Goal: Task Accomplishment & Management: Use online tool/utility

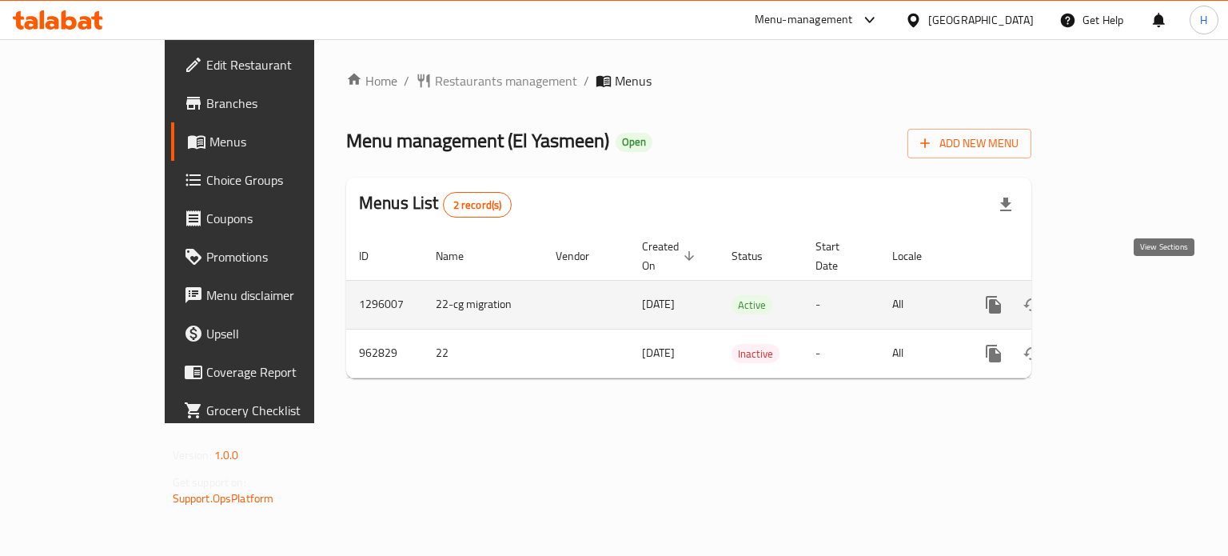
click at [1128, 296] on link "enhanced table" at bounding box center [1109, 304] width 38 height 38
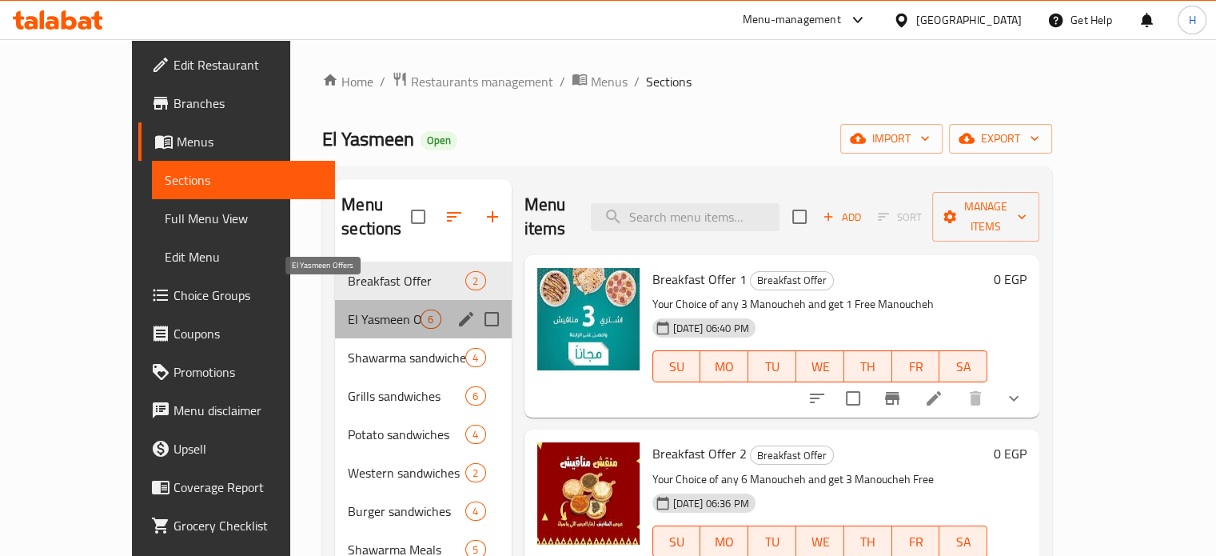
click at [357, 309] on span "El Yasmeen Offers" at bounding box center [384, 318] width 73 height 19
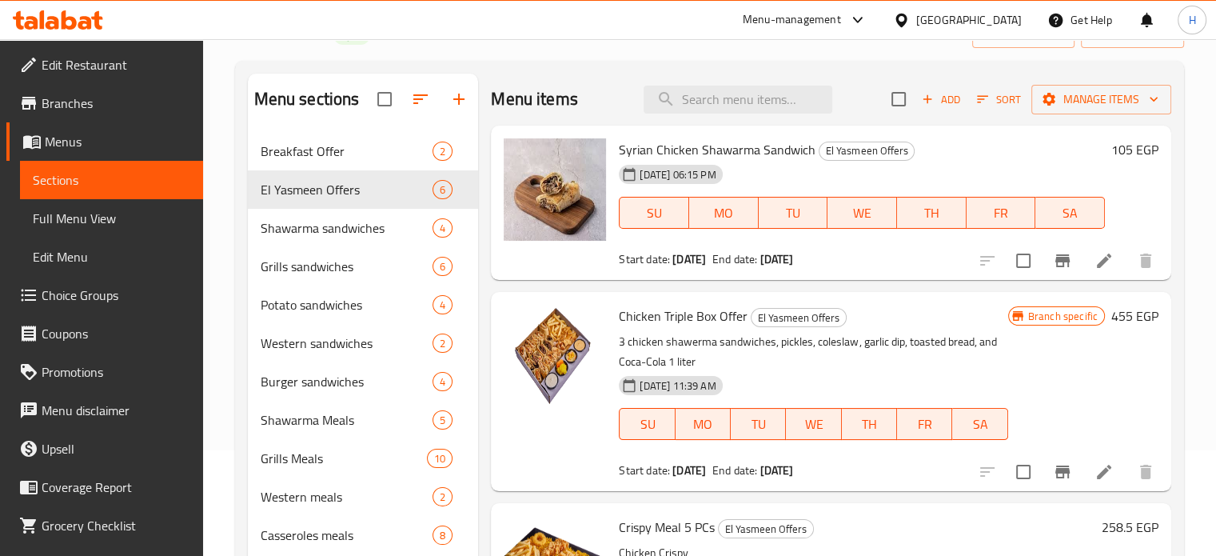
scroll to position [103, 0]
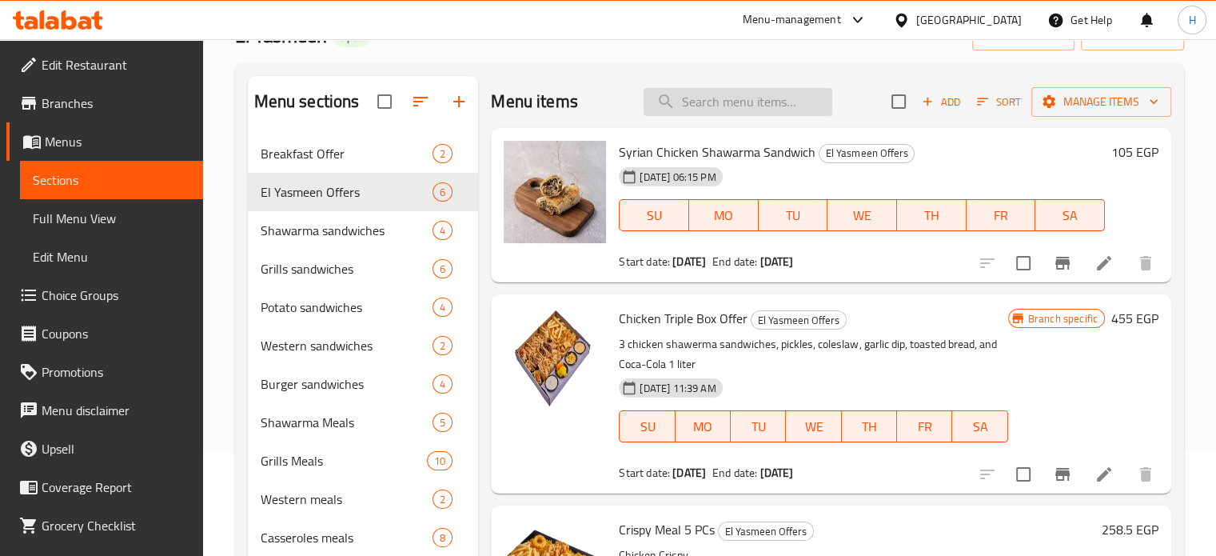
click at [665, 95] on input "search" at bounding box center [738, 102] width 189 height 28
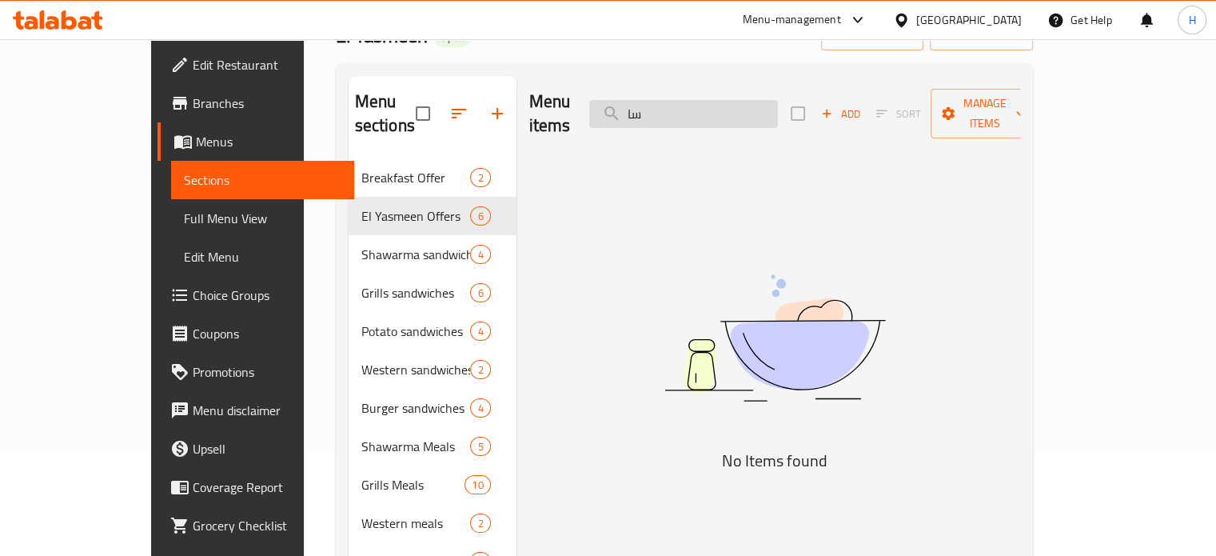
type input "س"
type input "shish sa"
click at [40, 16] on icon at bounding box center [42, 19] width 5 height 18
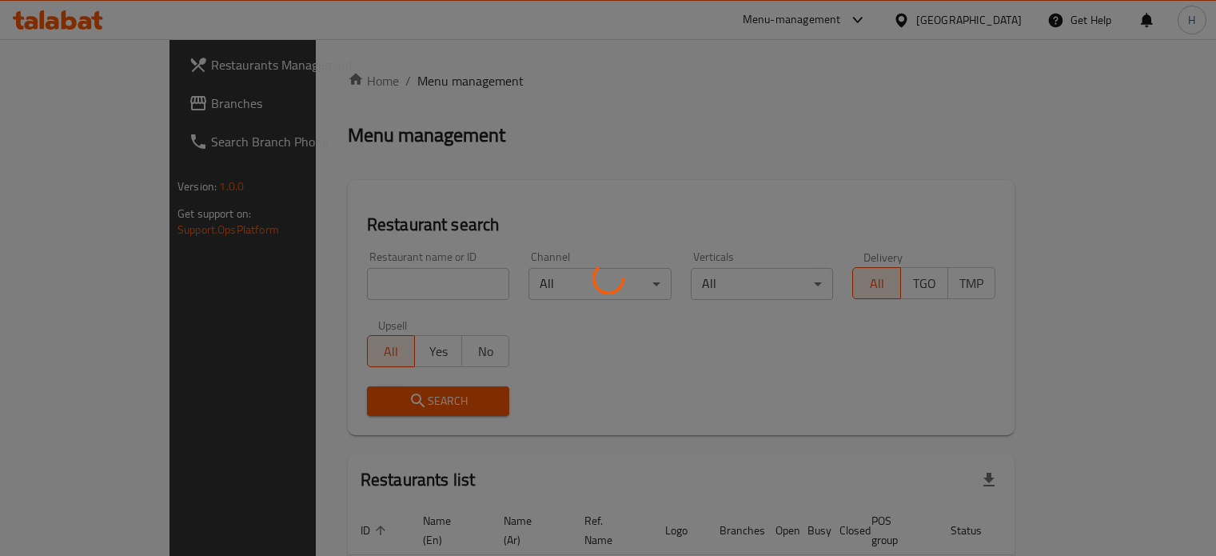
scroll to position [82, 0]
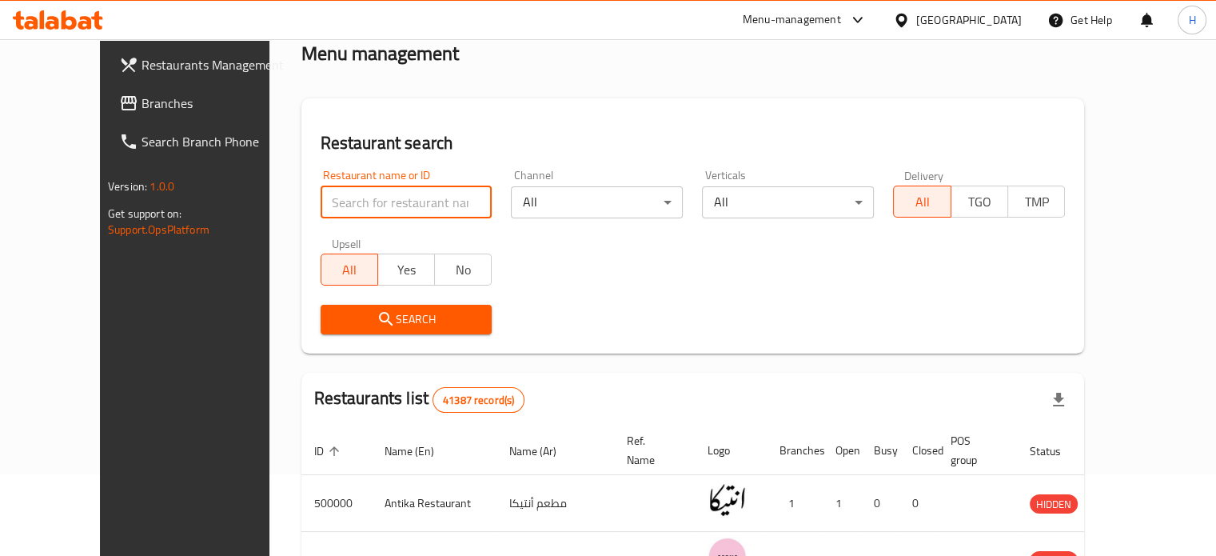
click at [358, 206] on input "search" at bounding box center [407, 202] width 172 height 32
type input "Hummy yummy"
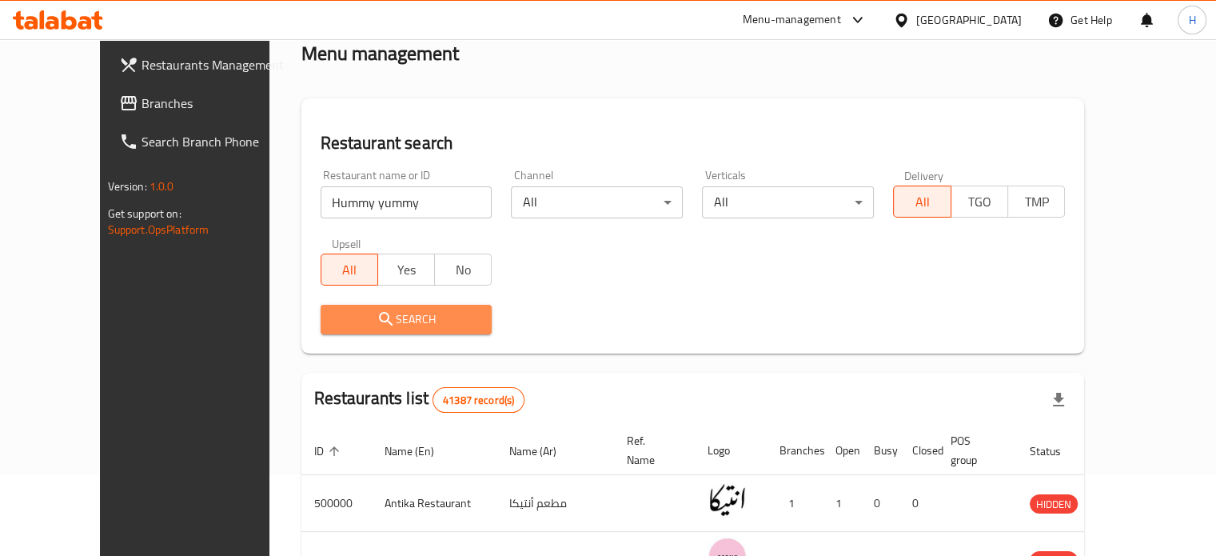
click at [365, 328] on span "Search" at bounding box center [406, 319] width 146 height 20
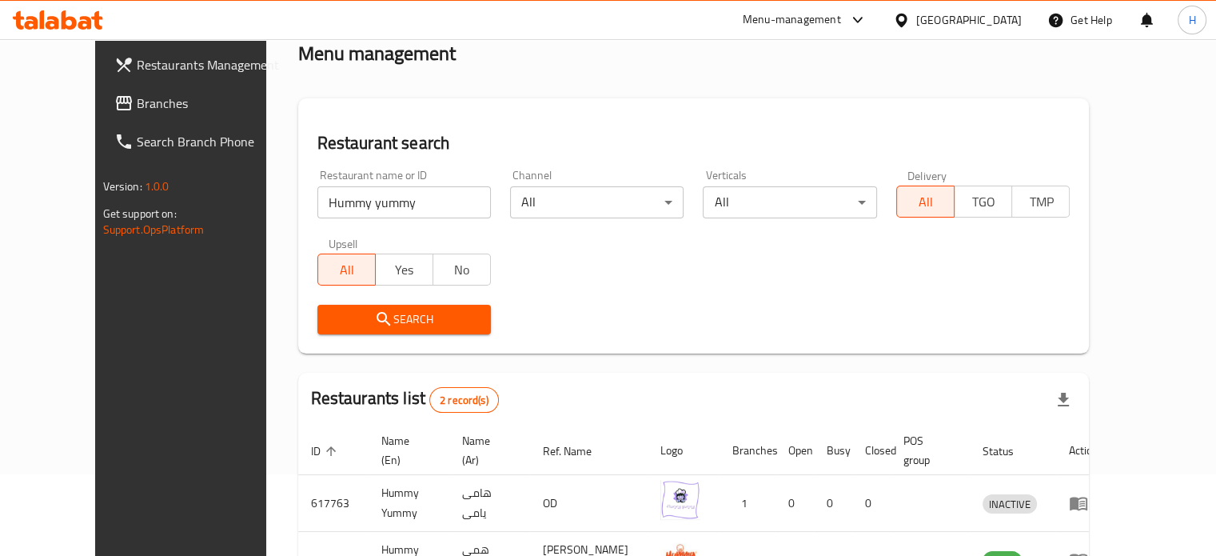
scroll to position [199, 0]
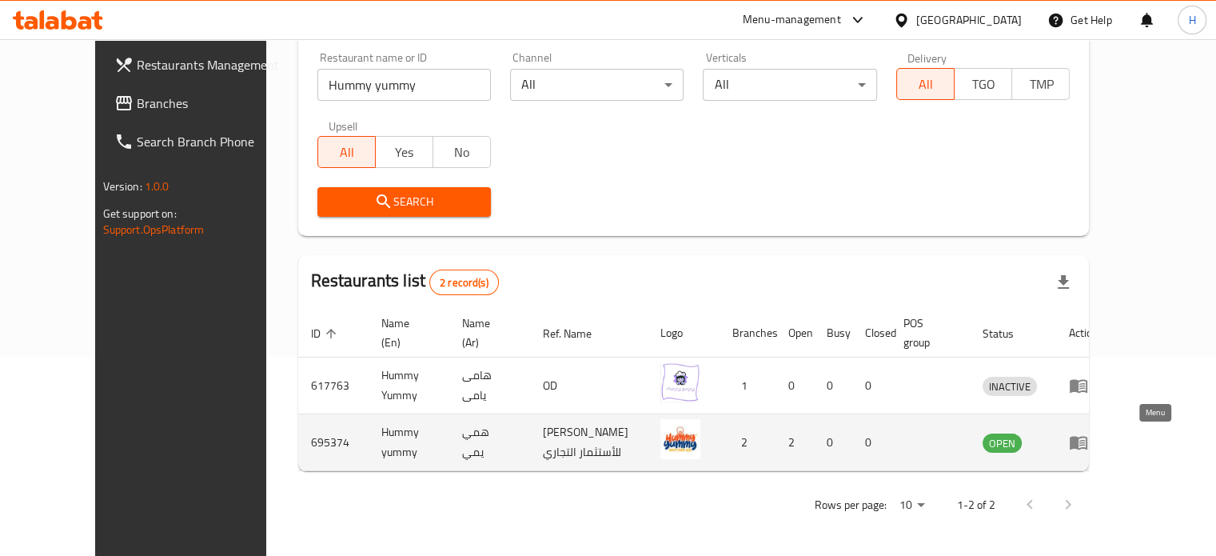
click at [1088, 444] on icon "enhanced table" at bounding box center [1078, 442] width 19 height 19
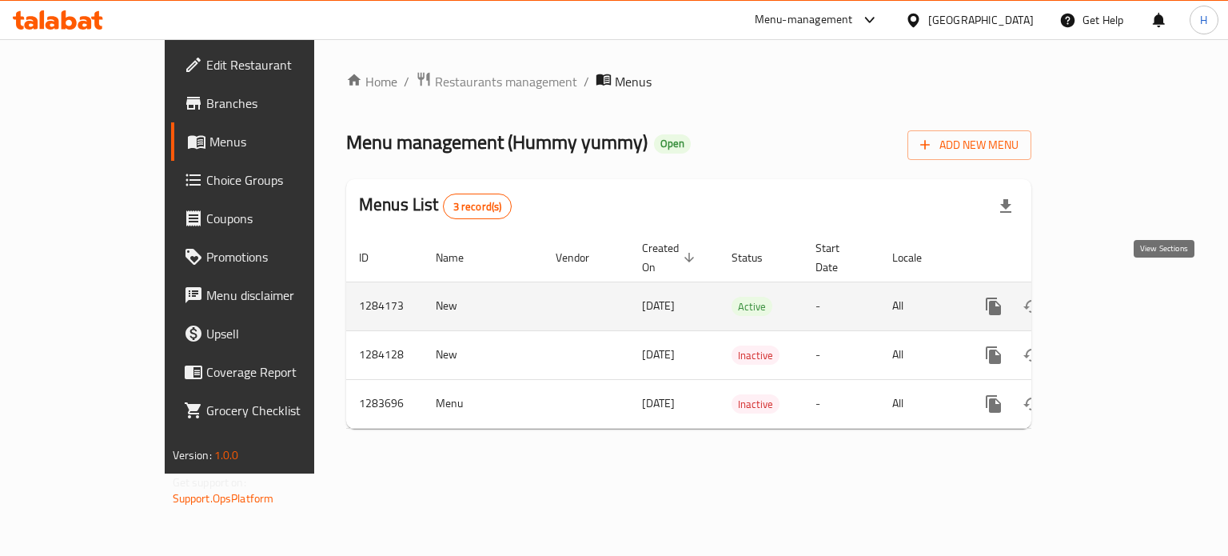
click at [1119, 297] on icon "enhanced table" at bounding box center [1109, 306] width 19 height 19
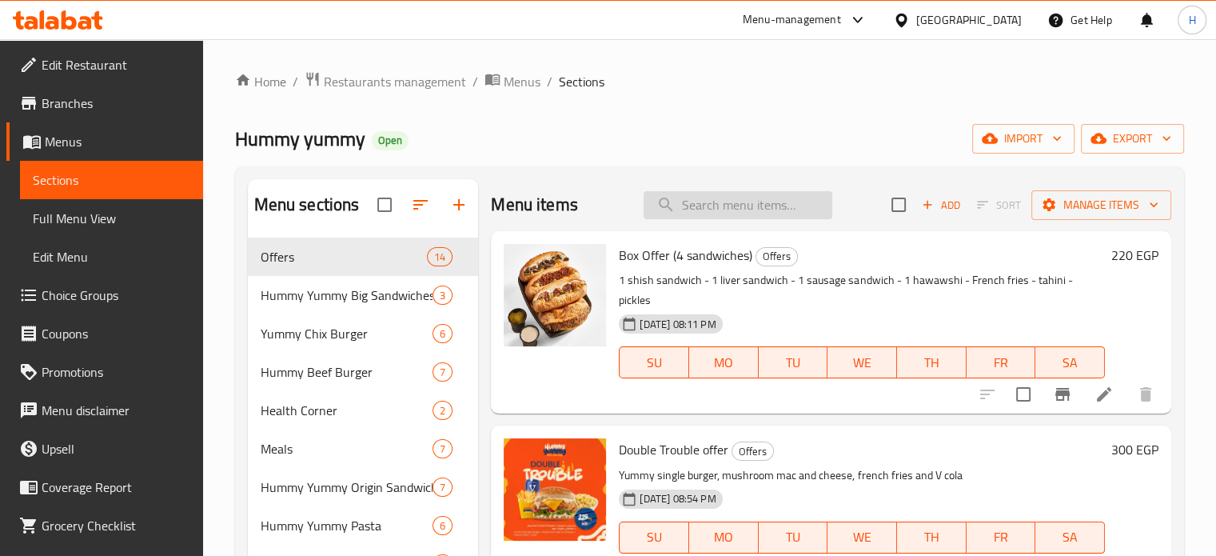
click at [705, 213] on input "search" at bounding box center [738, 205] width 189 height 28
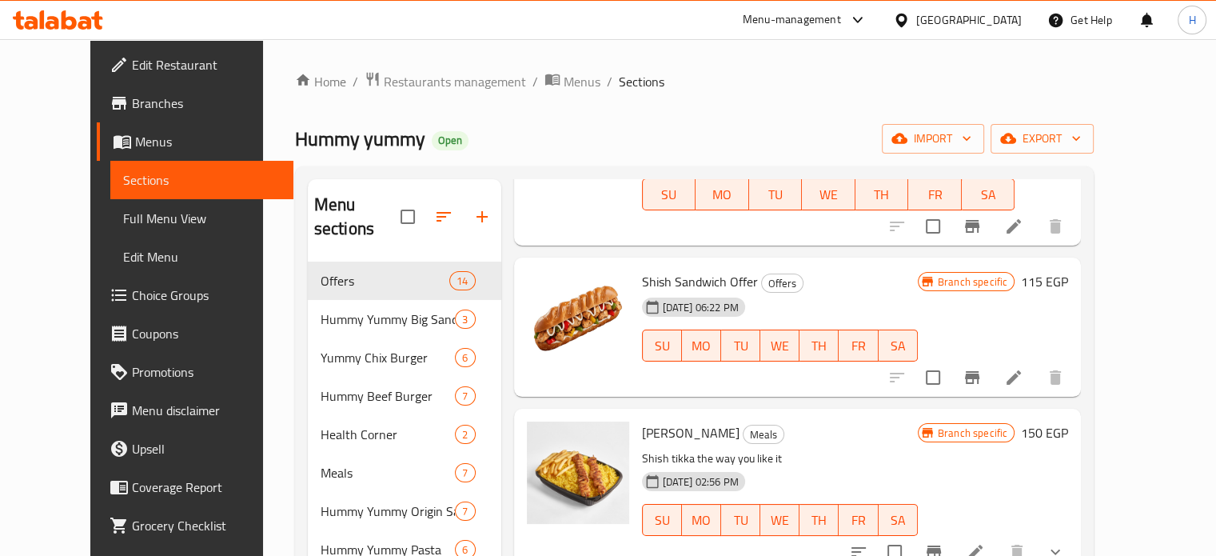
scroll to position [192, 0]
type input "shish"
drag, startPoint x: 708, startPoint y: 254, endPoint x: 617, endPoint y: 252, distance: 91.2
click at [636, 264] on div "Shish Sandwich Offer Offers 02-10-2025 06:22 PM SU MO TU WE TH FR SA" at bounding box center [780, 327] width 289 height 126
copy span "Shish Sandwich"
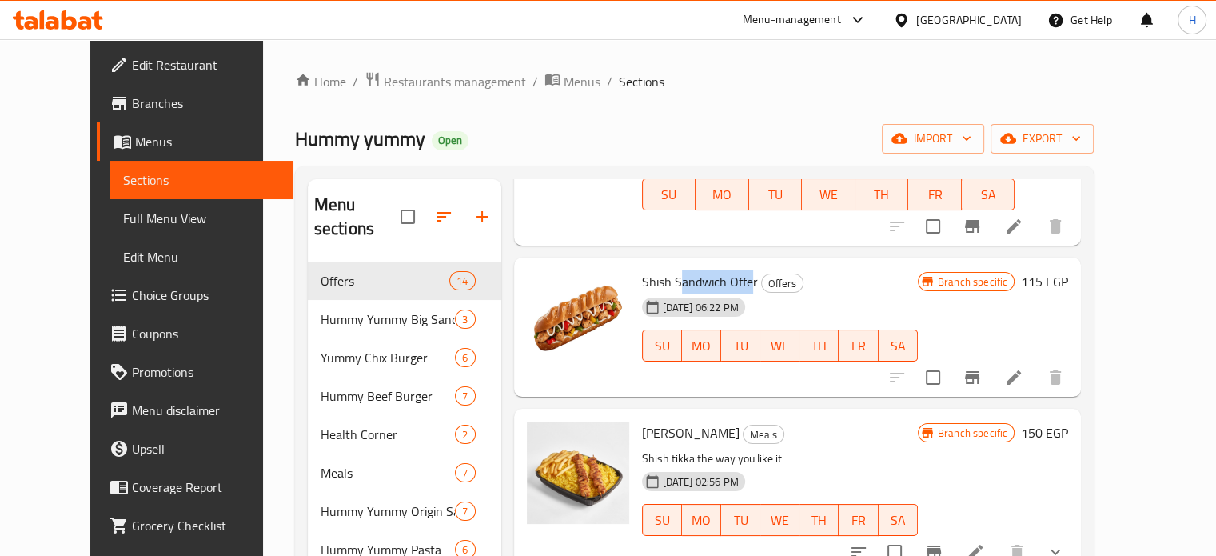
drag, startPoint x: 731, startPoint y: 253, endPoint x: 658, endPoint y: 255, distance: 72.8
click at [658, 269] on span "Shish Sandwich Offer" at bounding box center [700, 281] width 116 height 24
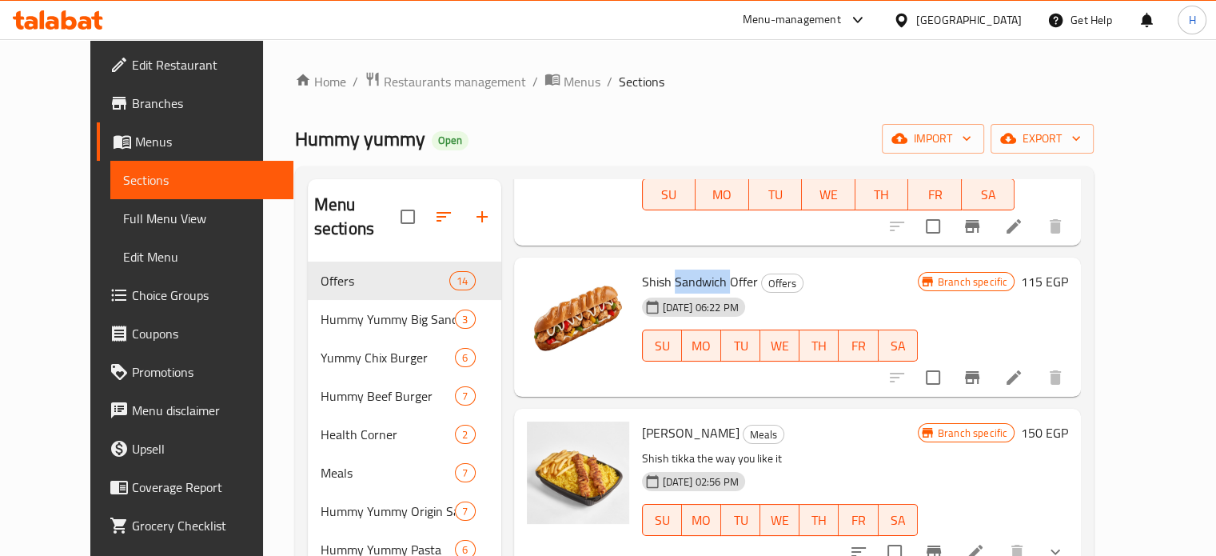
click at [658, 269] on span "Shish Sandwich Offer" at bounding box center [700, 281] width 116 height 24
drag, startPoint x: 732, startPoint y: 258, endPoint x: 613, endPoint y: 258, distance: 119.1
click at [636, 264] on div "Shish Sandwich Offer Offers 02-10-2025 06:22 PM SU MO TU WE TH FR SA" at bounding box center [780, 327] width 289 height 126
copy span "Shish Sandwich Offer"
click at [58, 21] on icon at bounding box center [58, 19] width 90 height 19
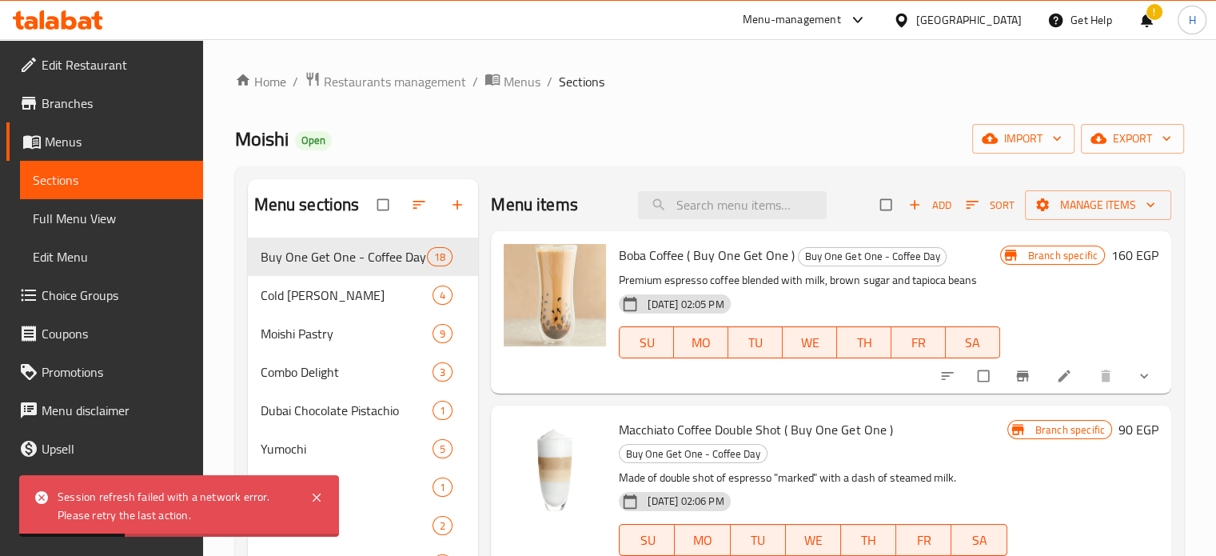
drag, startPoint x: 0, startPoint y: 0, endPoint x: 70, endPoint y: 22, distance: 73.6
click at [70, 22] on icon at bounding box center [58, 19] width 90 height 19
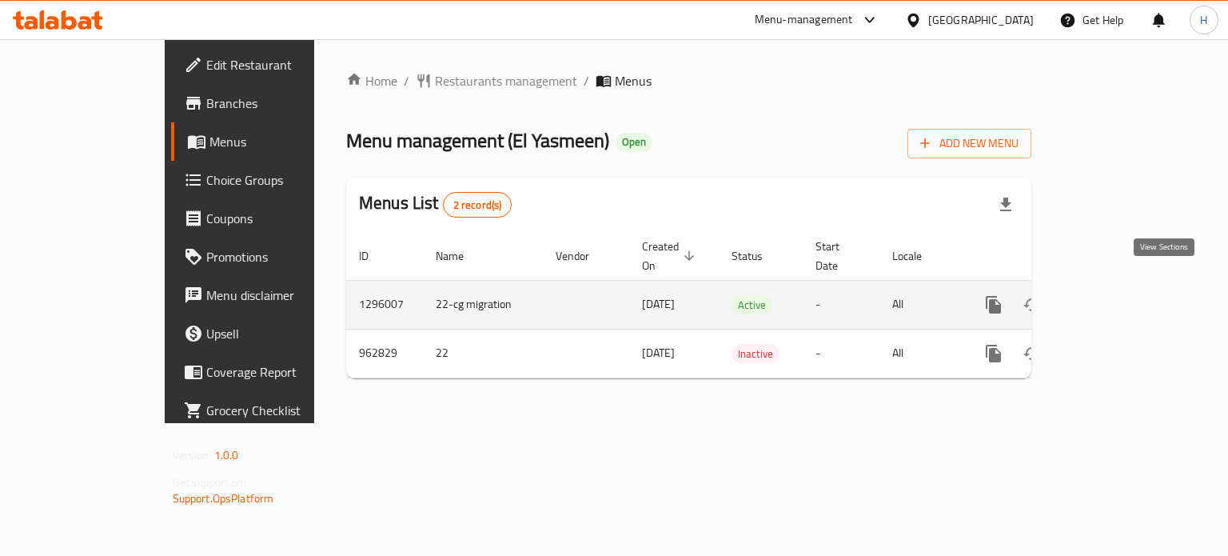
click at [1116, 297] on icon "enhanced table" at bounding box center [1109, 304] width 14 height 14
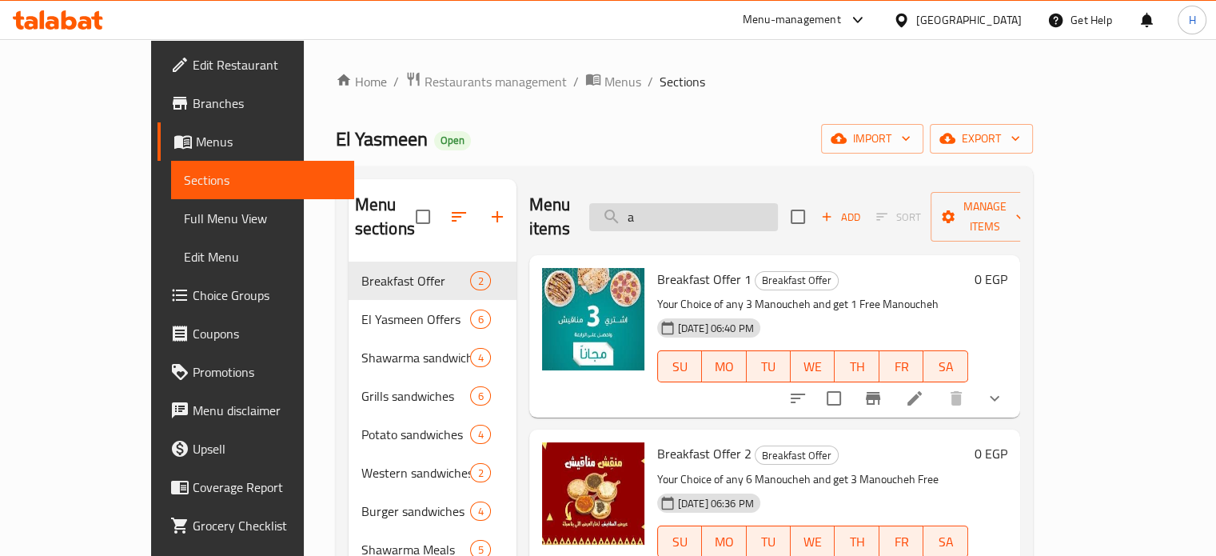
click at [710, 203] on input "a" at bounding box center [683, 217] width 189 height 28
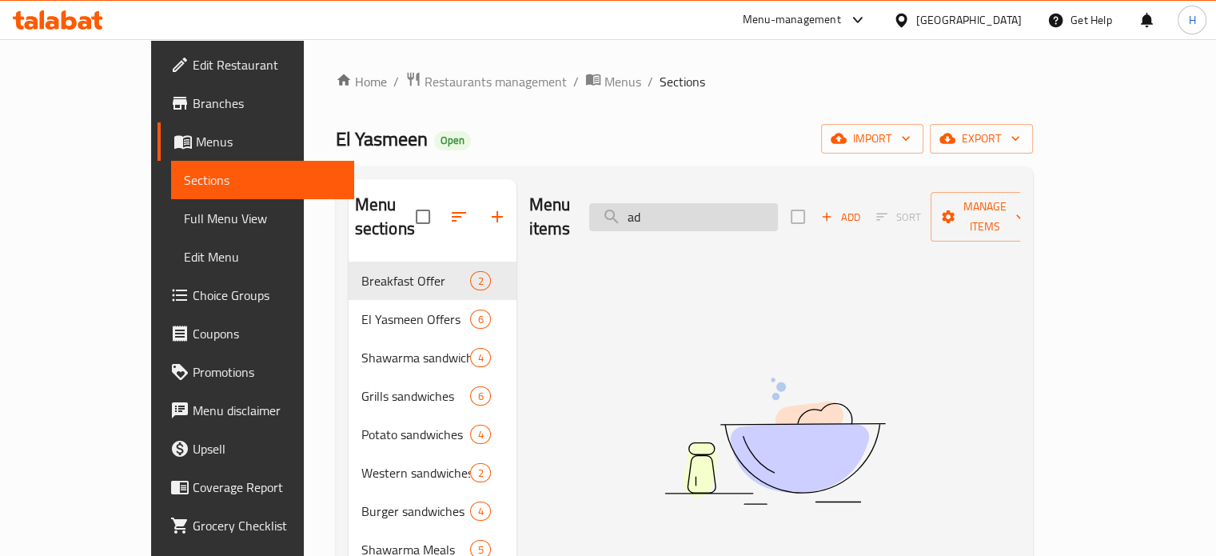
type input "a"
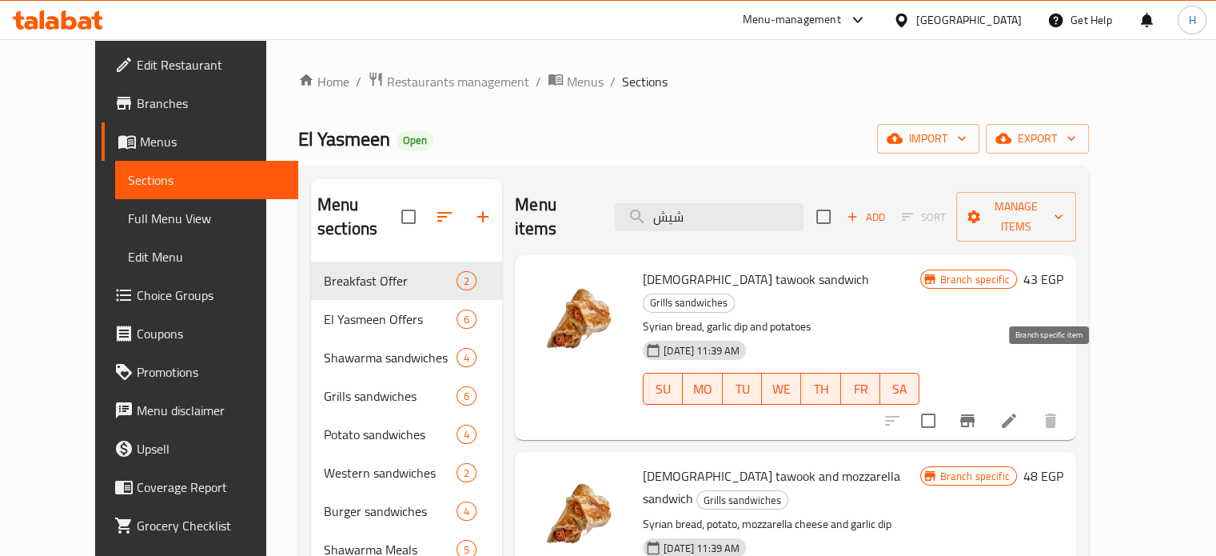
type input "شيش"
click at [975, 414] on icon "Branch-specific-item" at bounding box center [967, 420] width 14 height 13
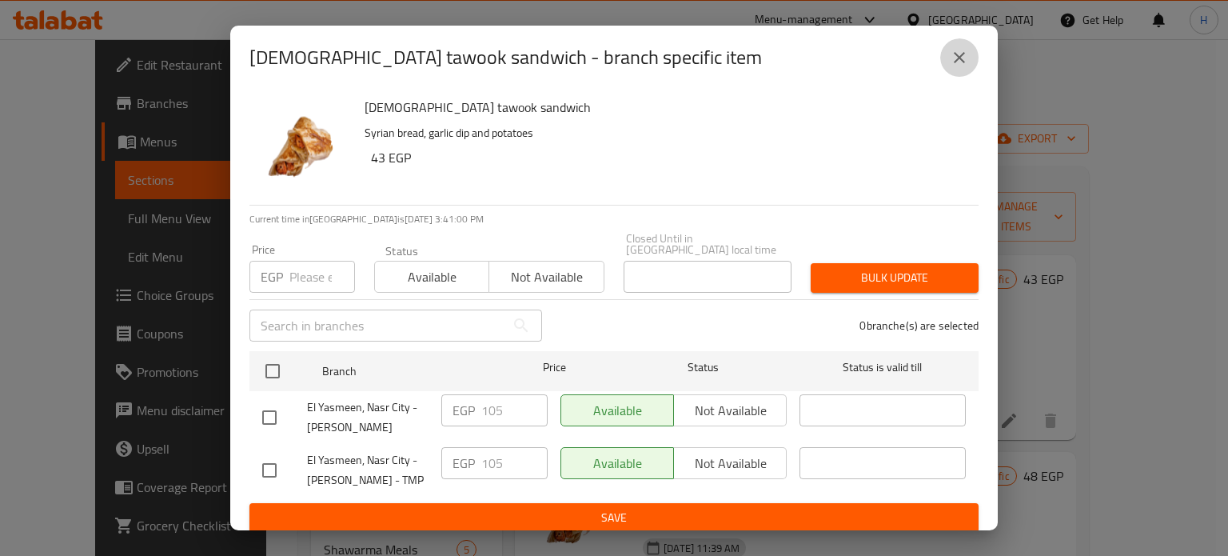
click at [960, 66] on icon "close" at bounding box center [959, 57] width 19 height 19
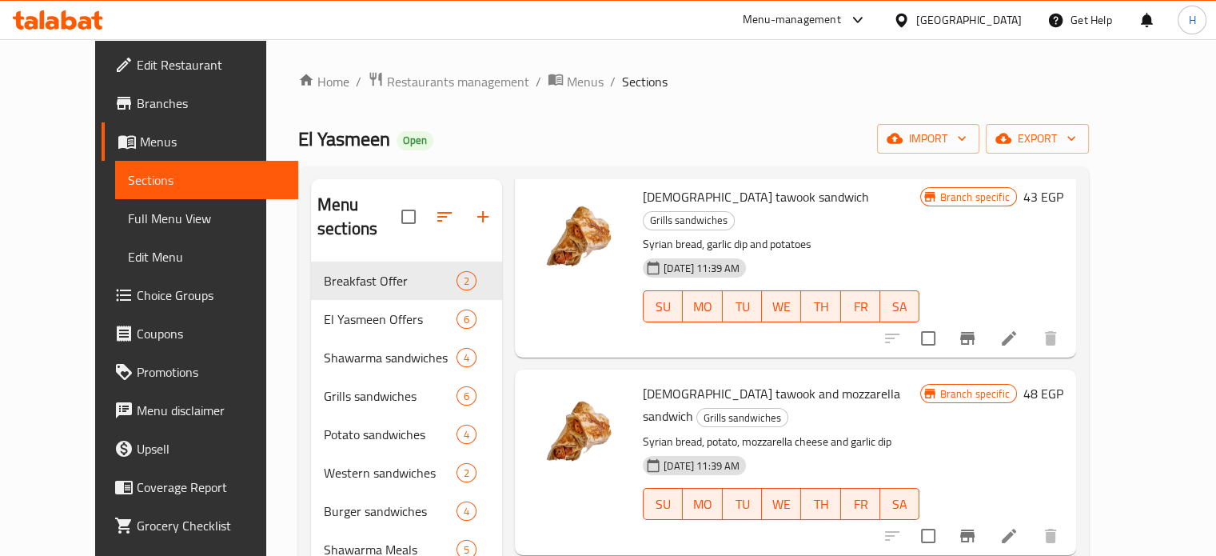
scroll to position [83, 0]
click at [975, 529] on icon "Branch-specific-item" at bounding box center [967, 535] width 14 height 13
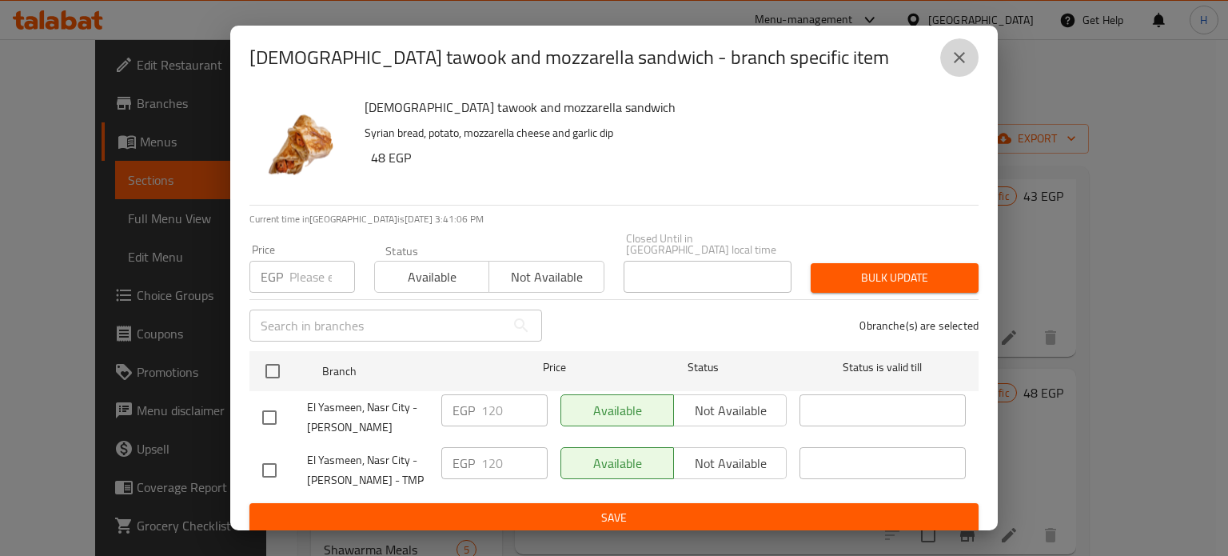
click at [956, 66] on icon "close" at bounding box center [959, 57] width 19 height 19
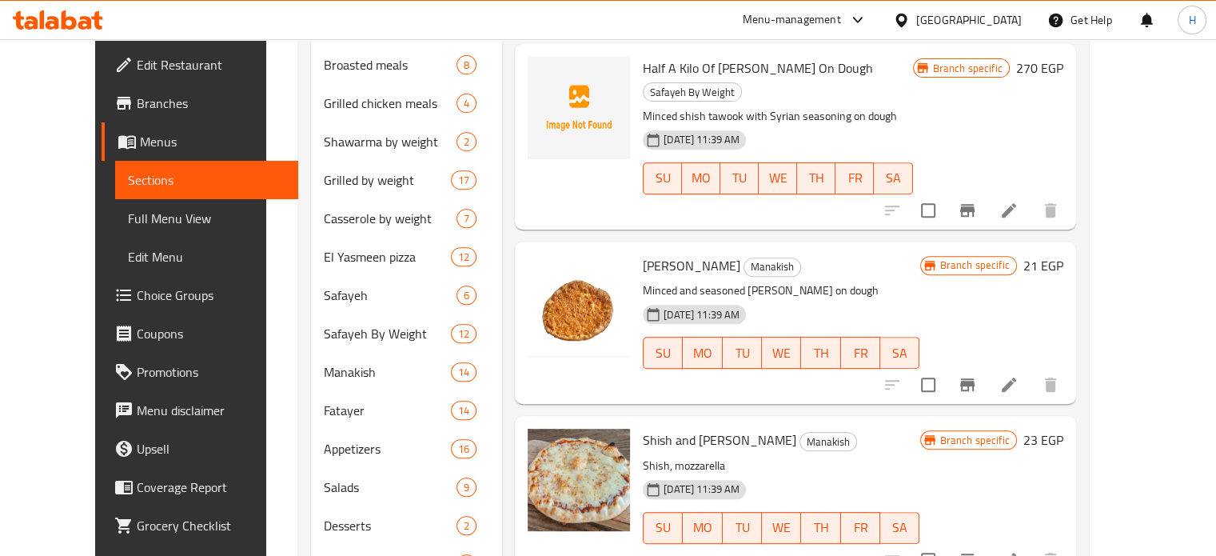
scroll to position [768, 0]
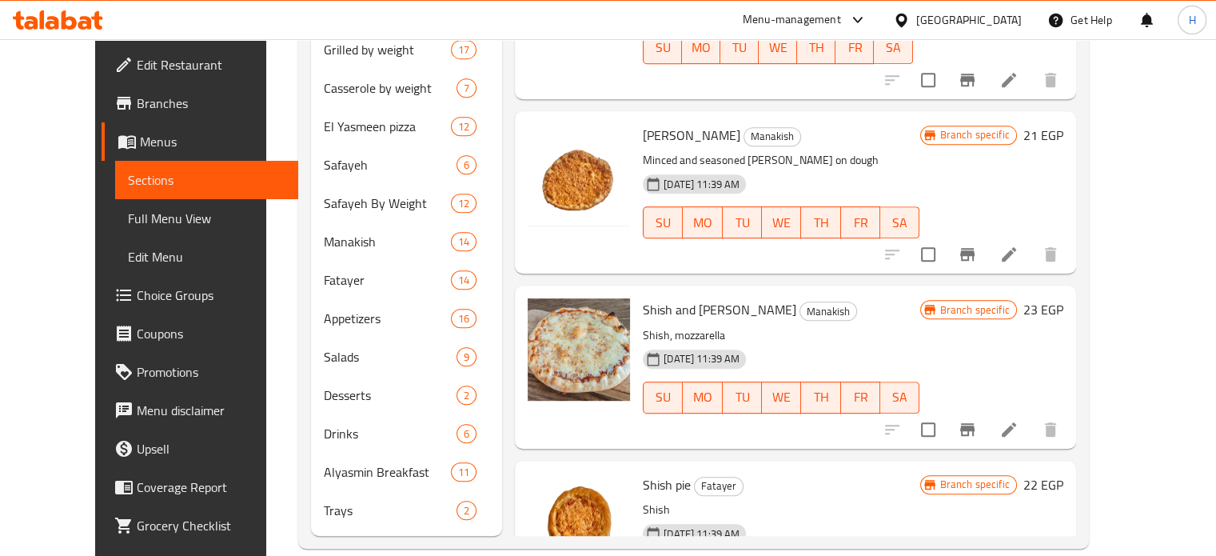
click at [80, 22] on icon at bounding box center [85, 23] width 14 height 14
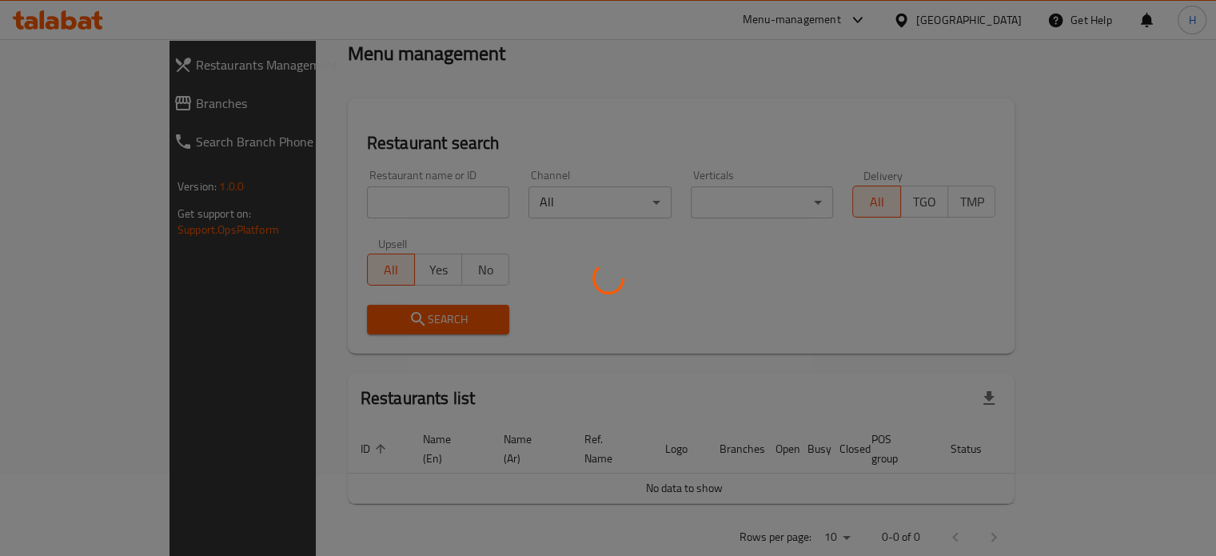
scroll to position [82, 0]
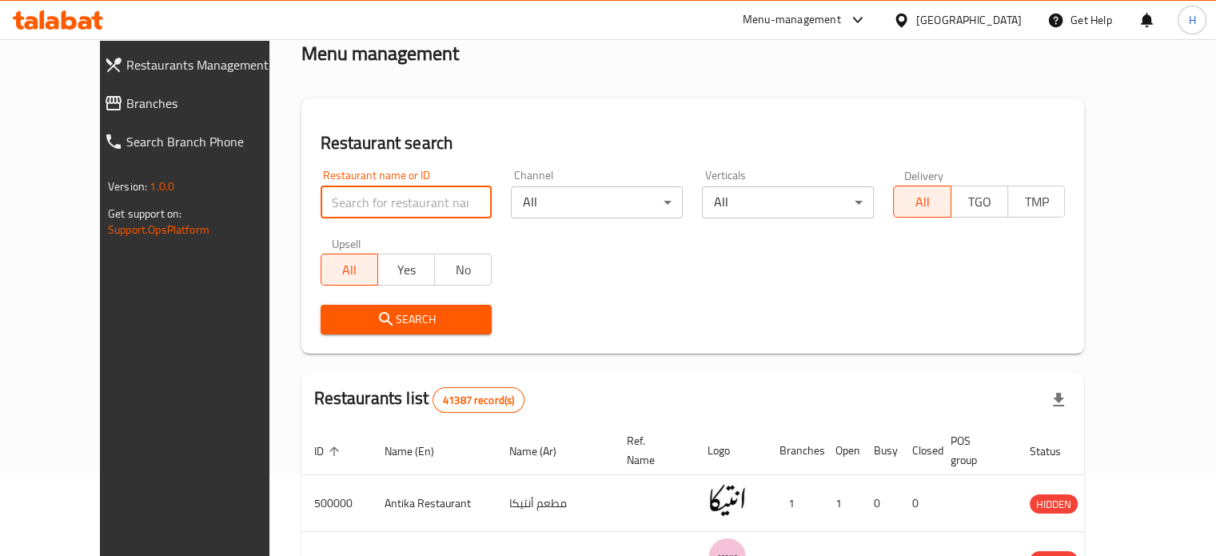
click at [378, 204] on input "search" at bounding box center [407, 202] width 172 height 32
type input "ش"
type input "[PERSON_NAME]"
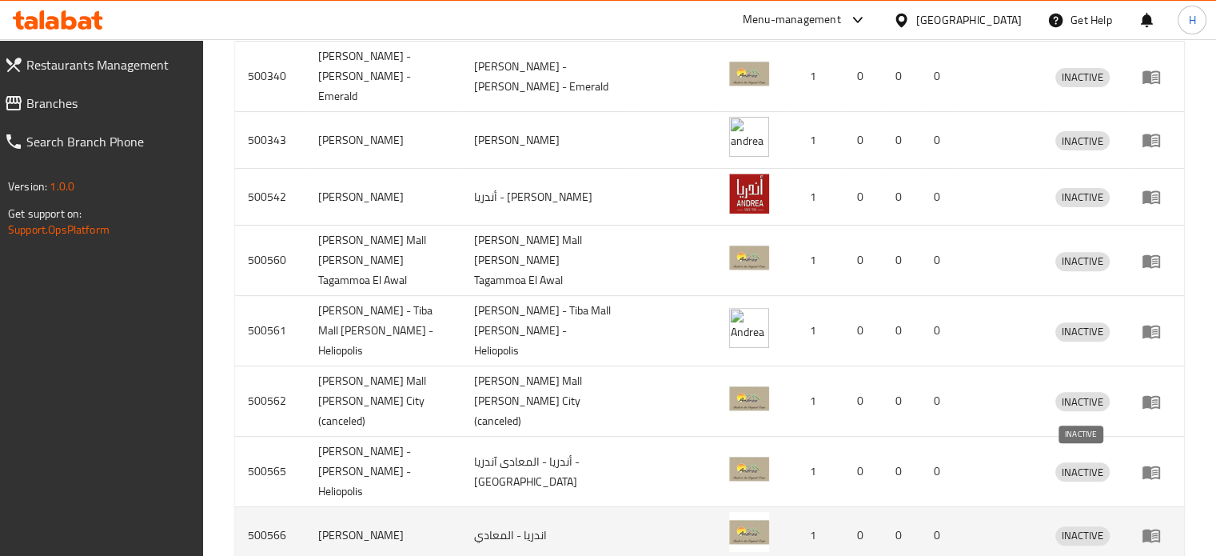
scroll to position [582, 0]
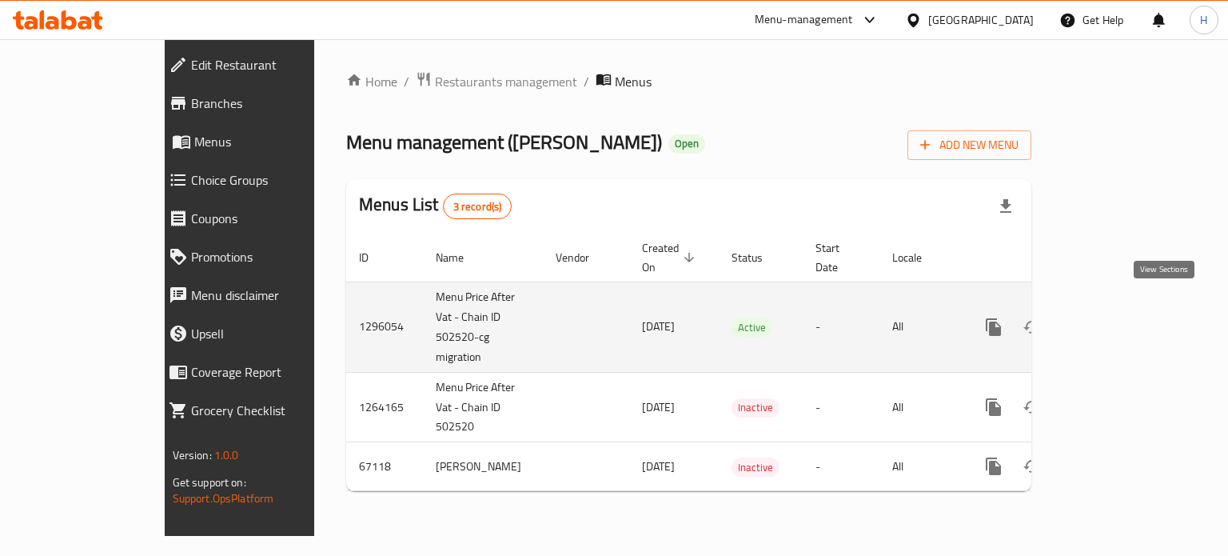
click at [1119, 317] on icon "enhanced table" at bounding box center [1109, 326] width 19 height 19
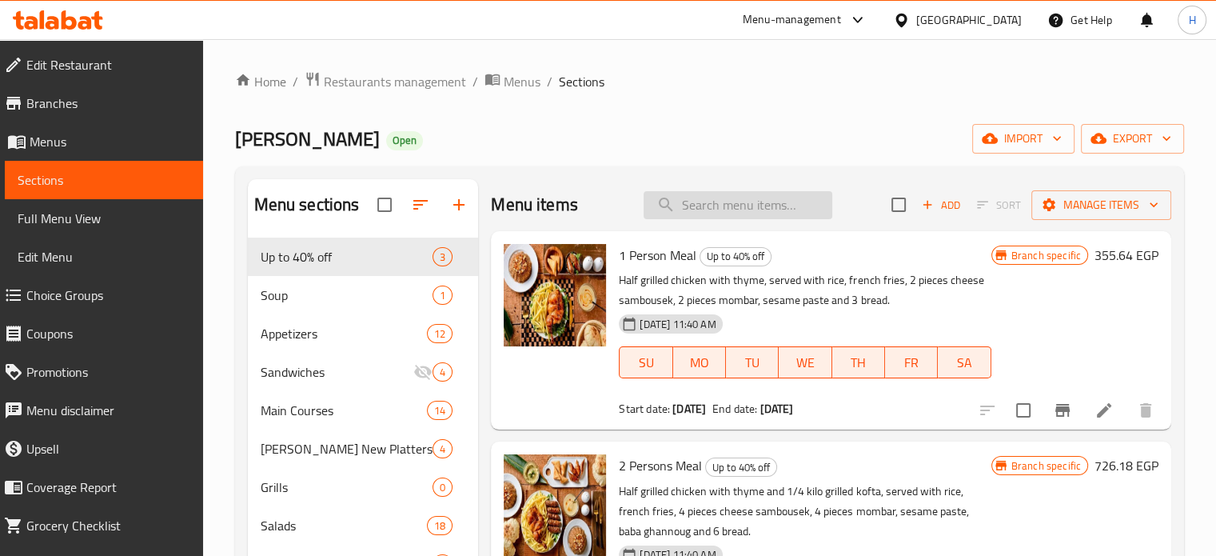
click at [691, 201] on input "search" at bounding box center [738, 205] width 189 height 28
type input "k"
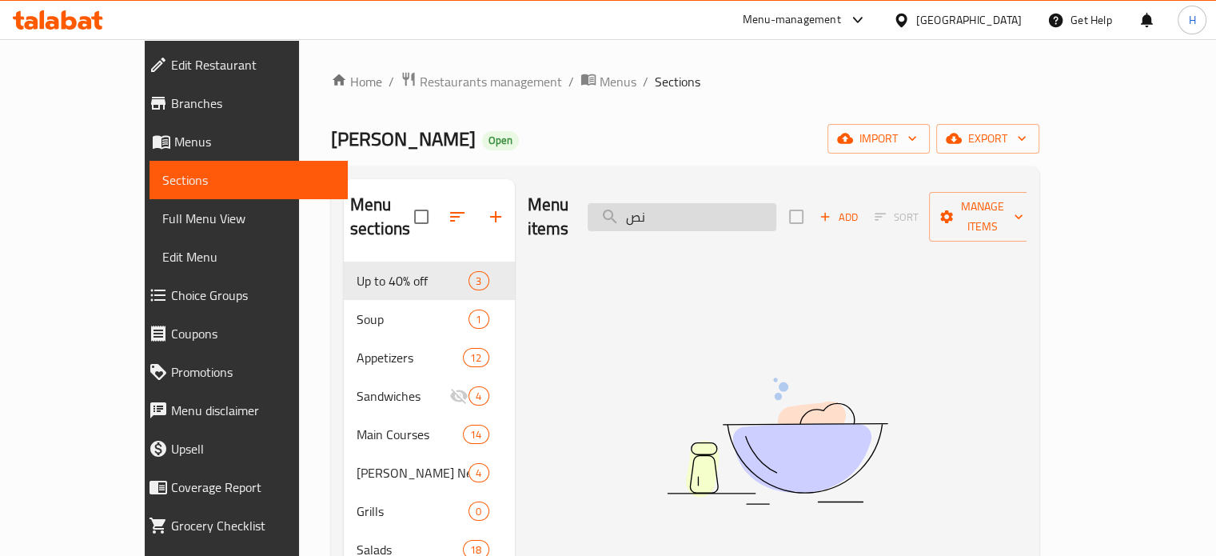
type input "ن"
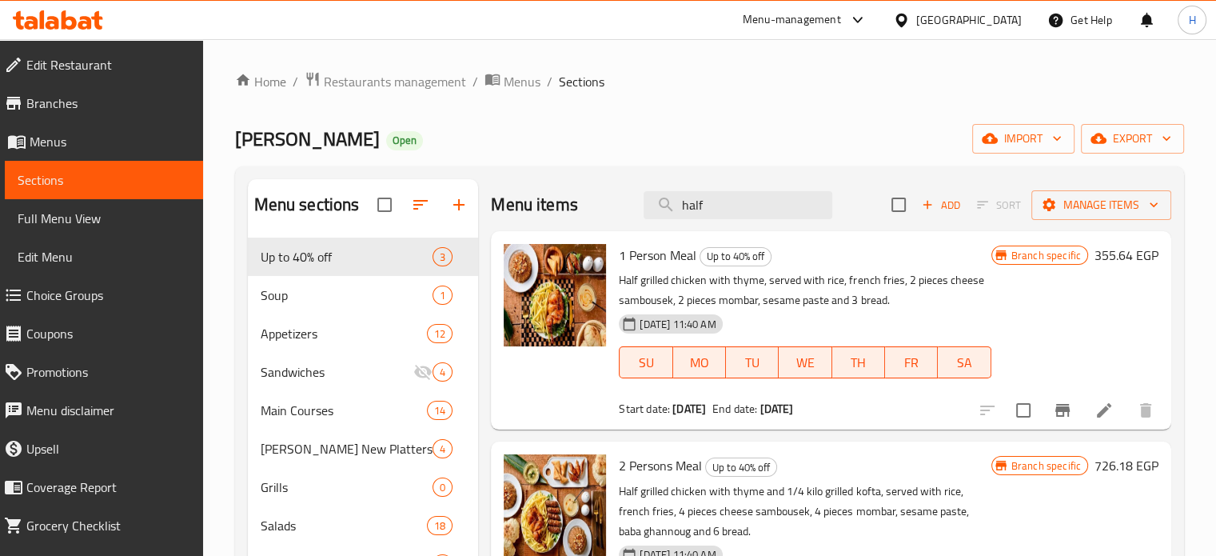
type input "half"
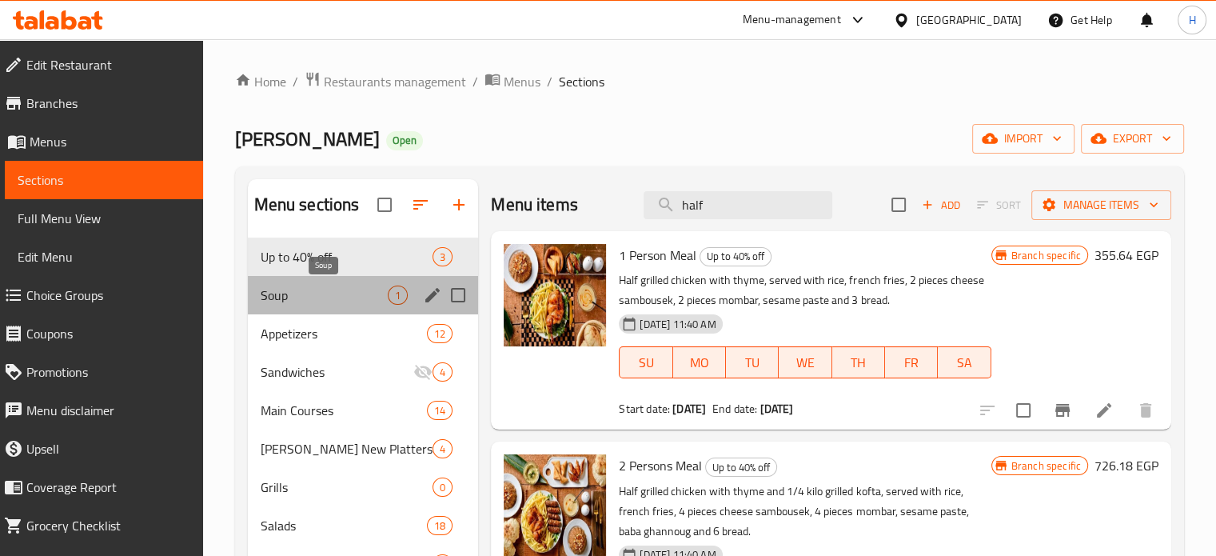
click at [337, 303] on span "Soup" at bounding box center [325, 294] width 128 height 19
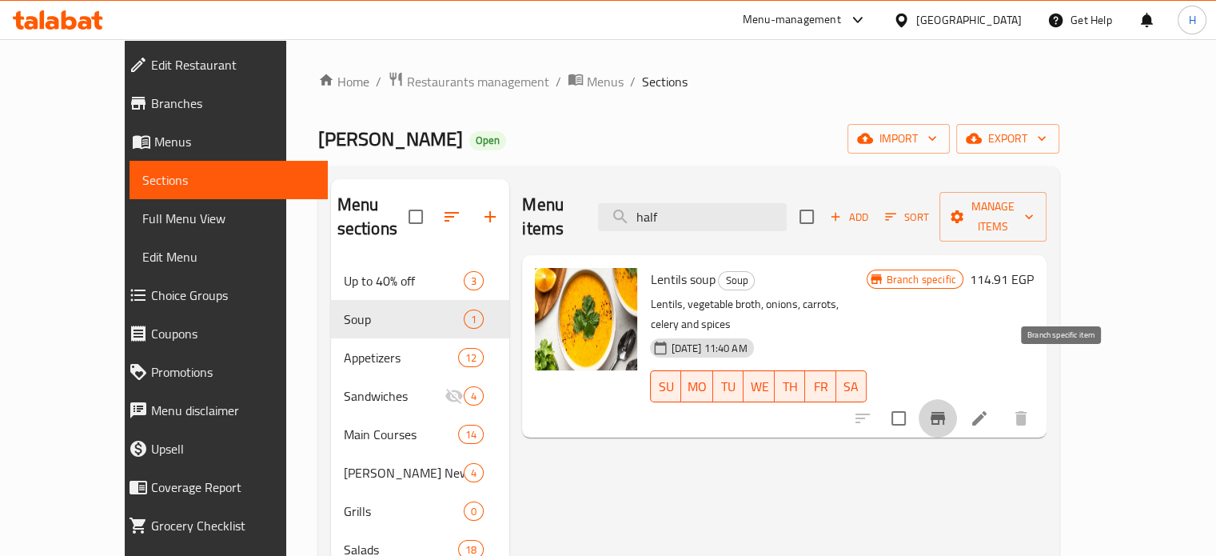
click at [948, 409] on icon "Branch-specific-item" at bounding box center [937, 418] width 19 height 19
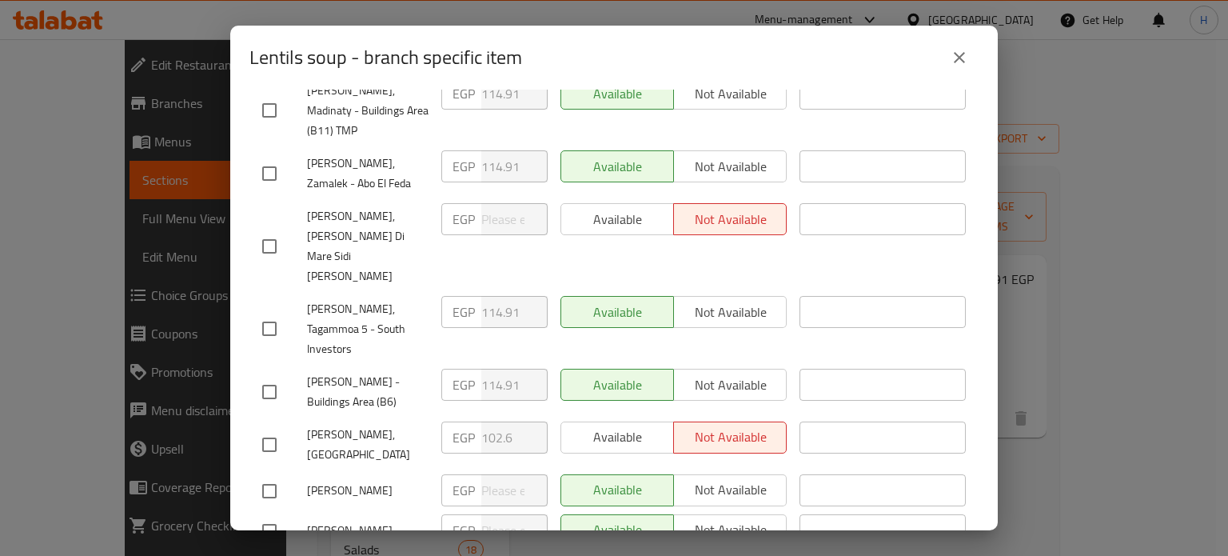
scroll to position [509, 0]
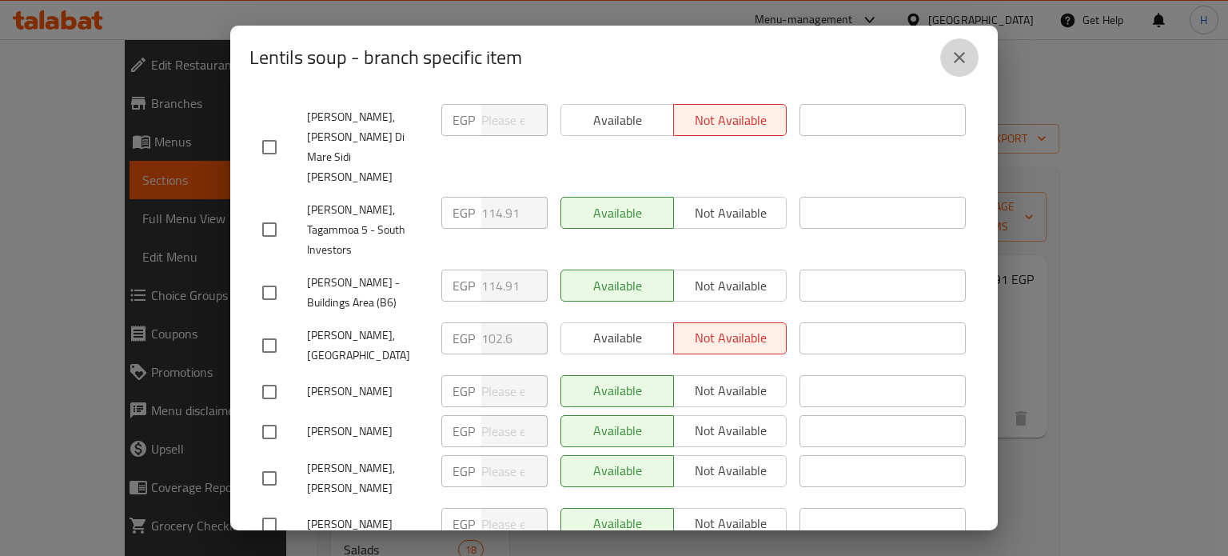
click at [964, 54] on icon "close" at bounding box center [959, 57] width 11 height 11
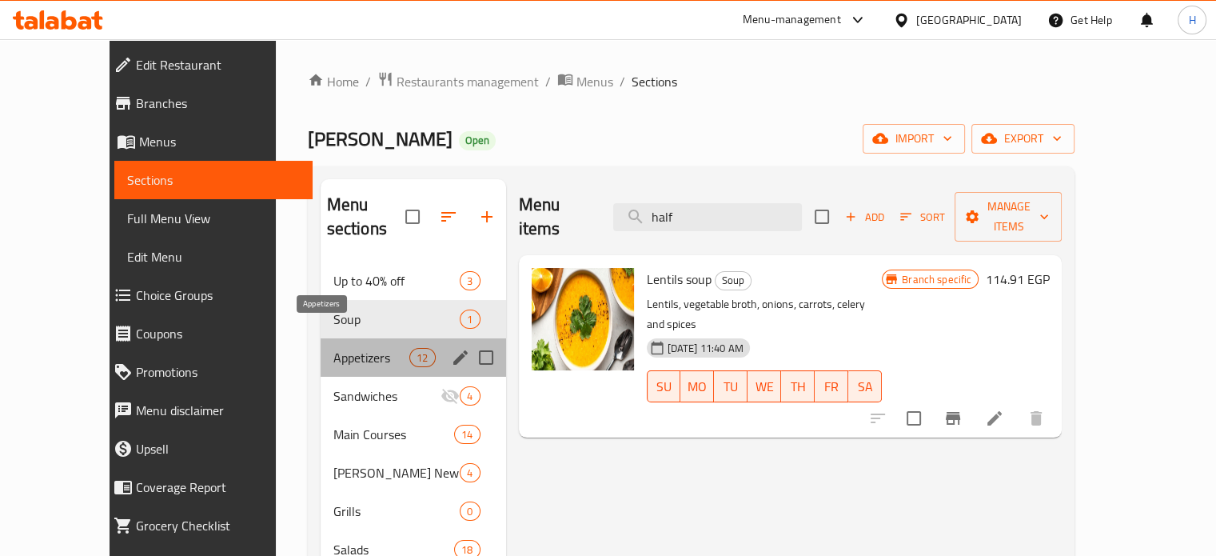
click at [333, 348] on span "Appetizers" at bounding box center [371, 357] width 77 height 19
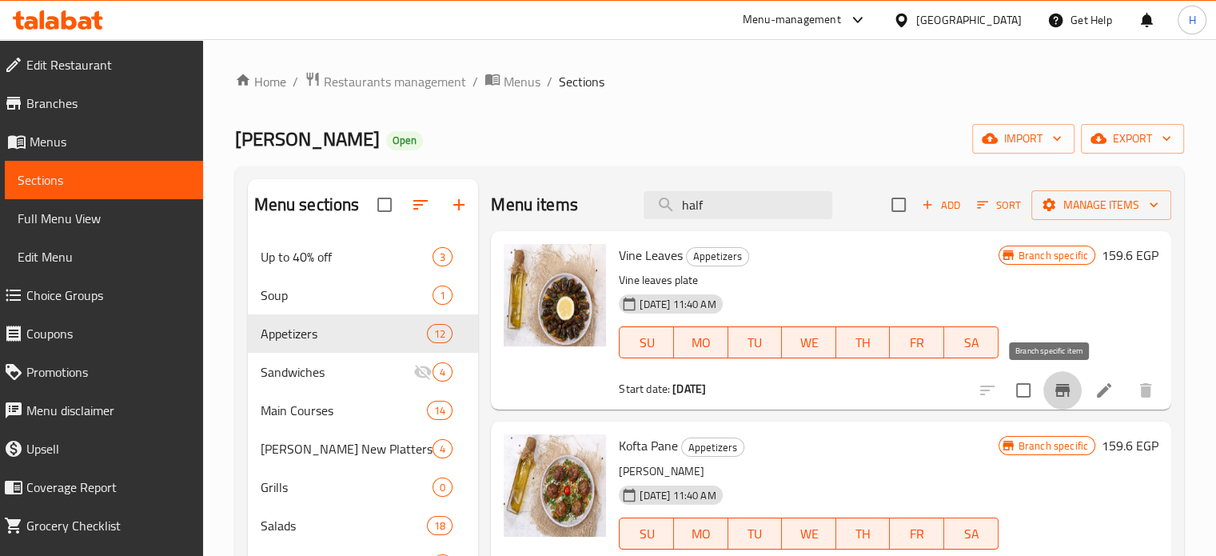
click at [1056, 384] on icon "Branch-specific-item" at bounding box center [1063, 390] width 14 height 13
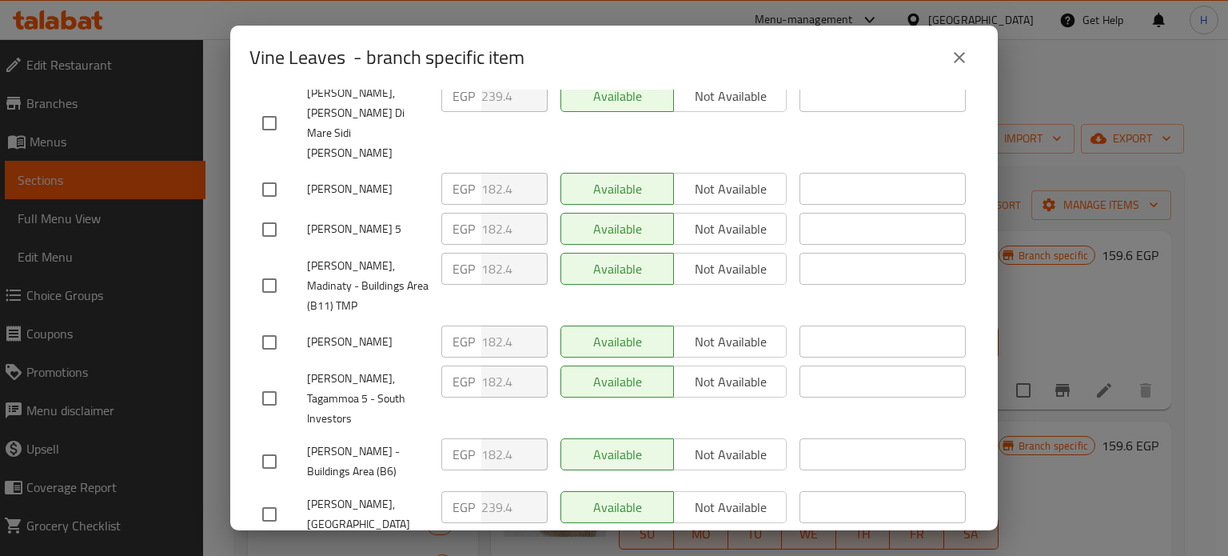
scroll to position [297, 0]
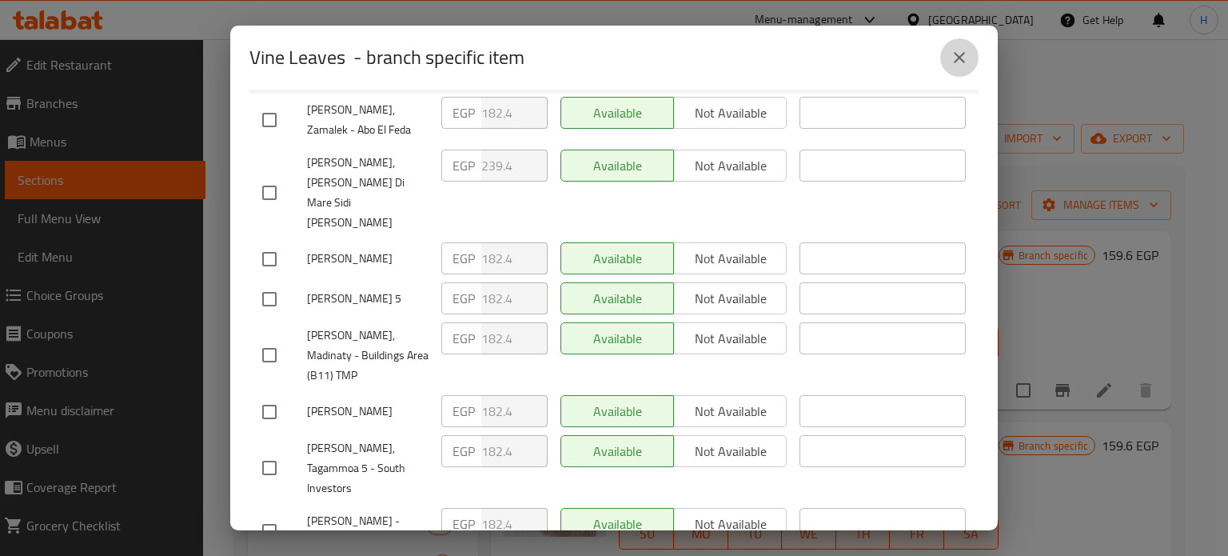
click at [966, 59] on icon "close" at bounding box center [959, 57] width 19 height 19
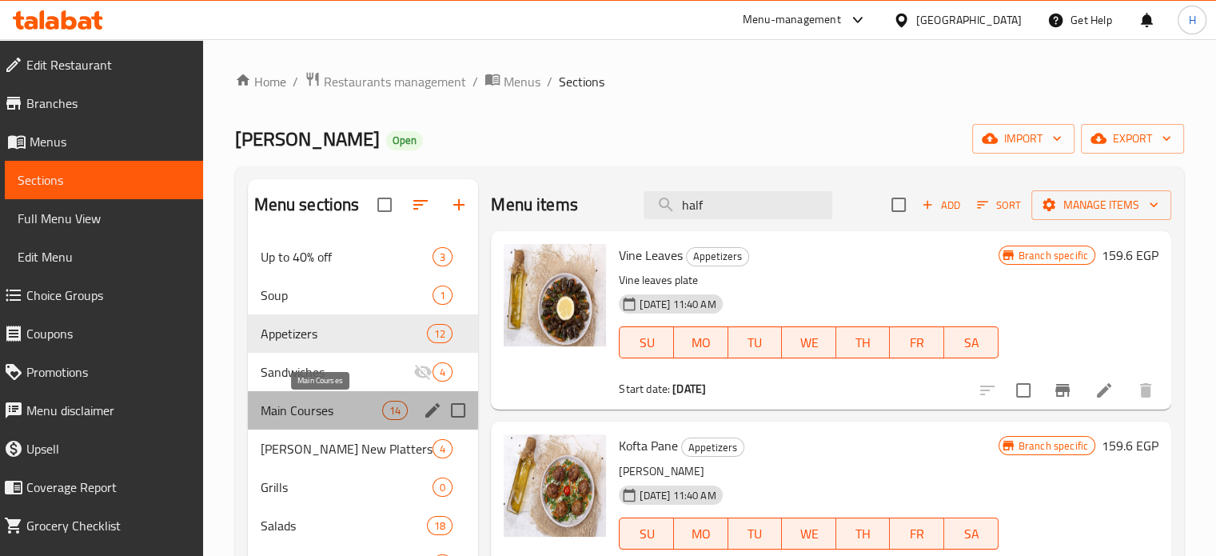
click at [305, 415] on span "Main Courses" at bounding box center [322, 410] width 122 height 19
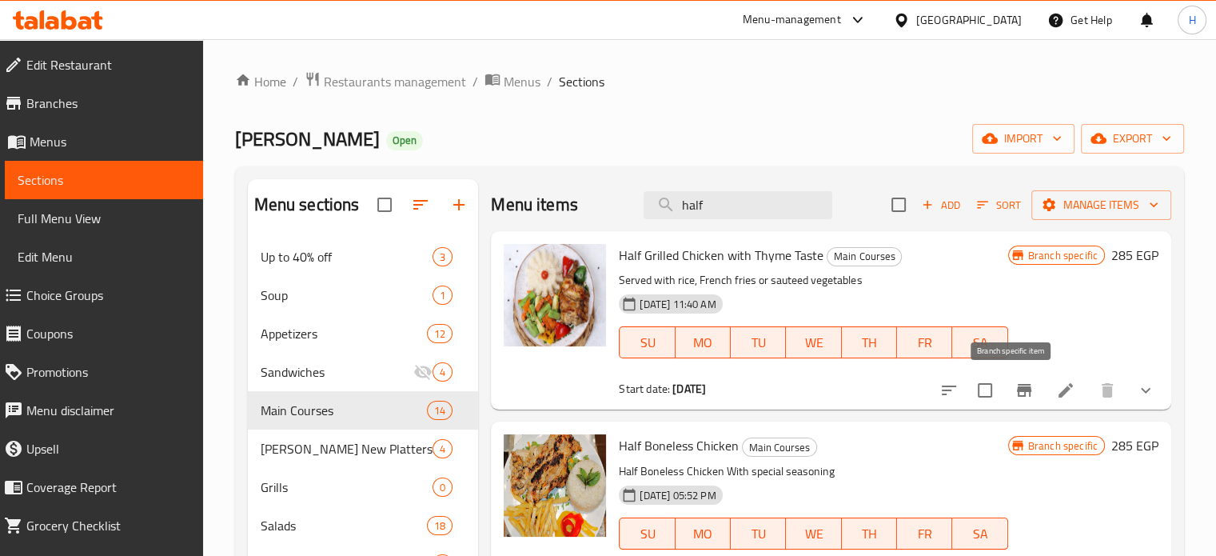
click at [1015, 393] on icon "Branch-specific-item" at bounding box center [1024, 390] width 19 height 19
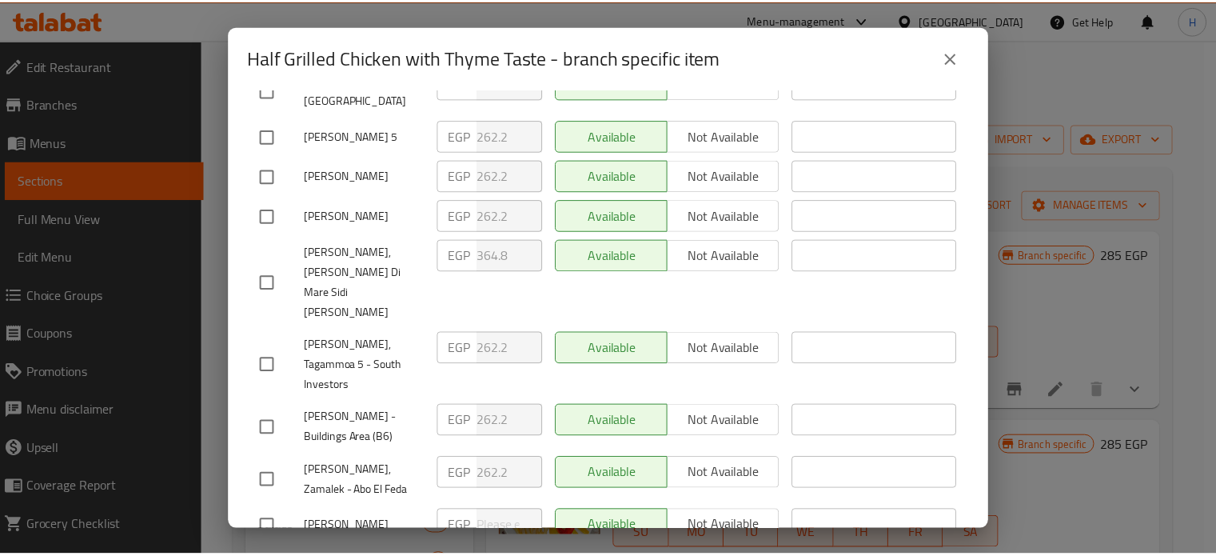
scroll to position [509, 0]
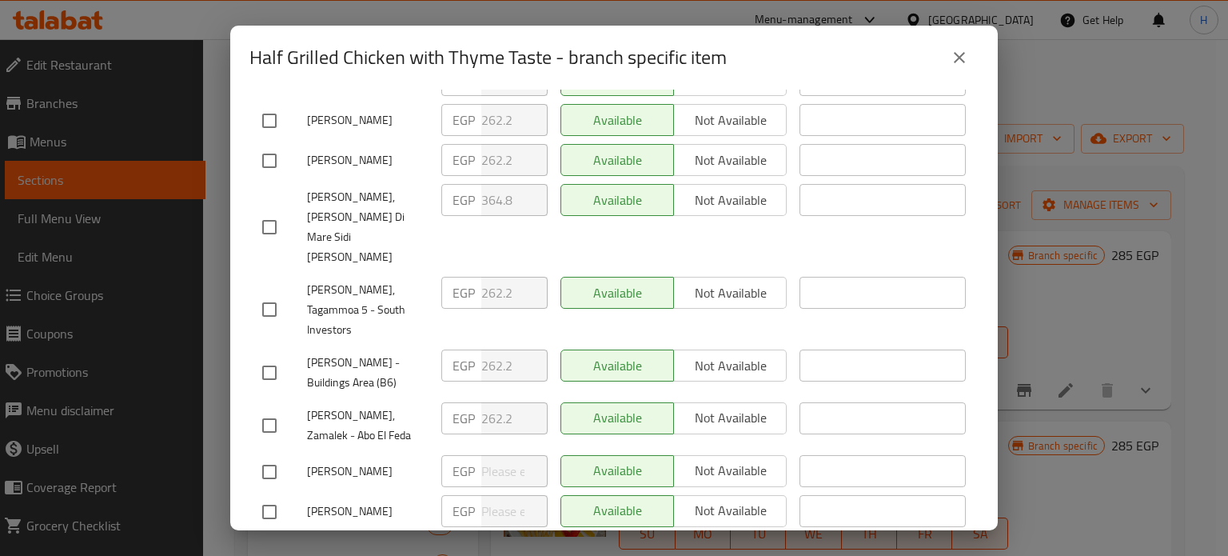
click at [963, 60] on icon "close" at bounding box center [959, 57] width 11 height 11
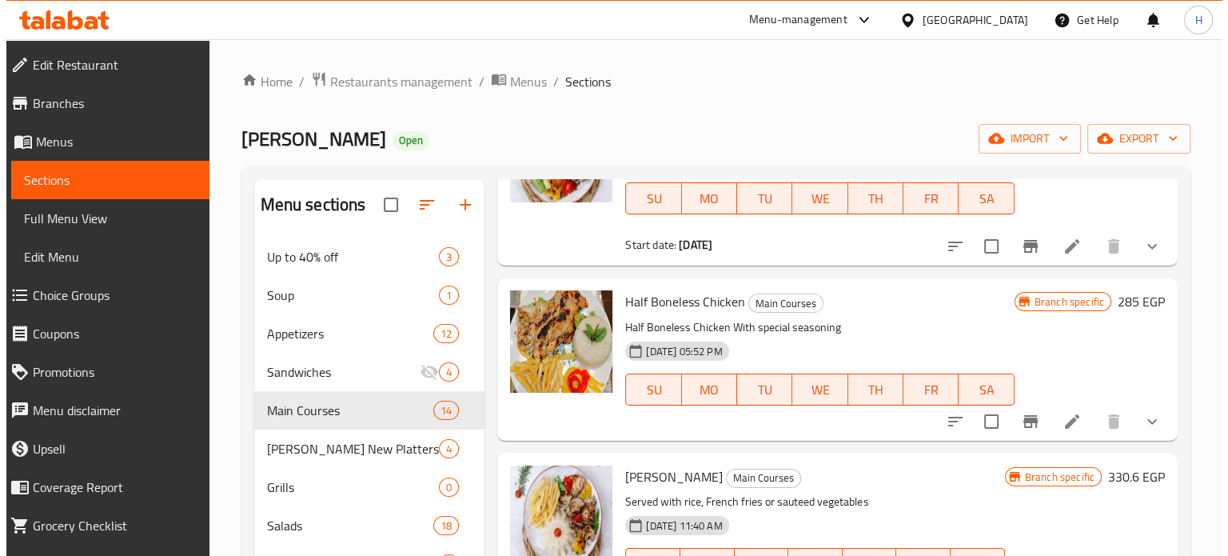
scroll to position [272, 0]
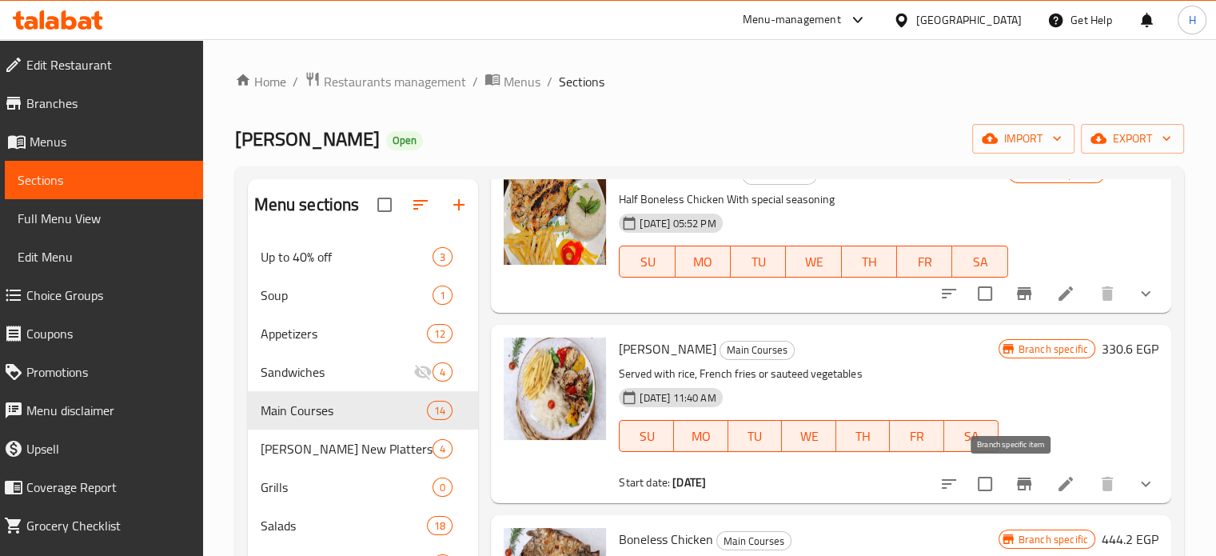
click at [1017, 483] on icon "Branch-specific-item" at bounding box center [1024, 483] width 14 height 13
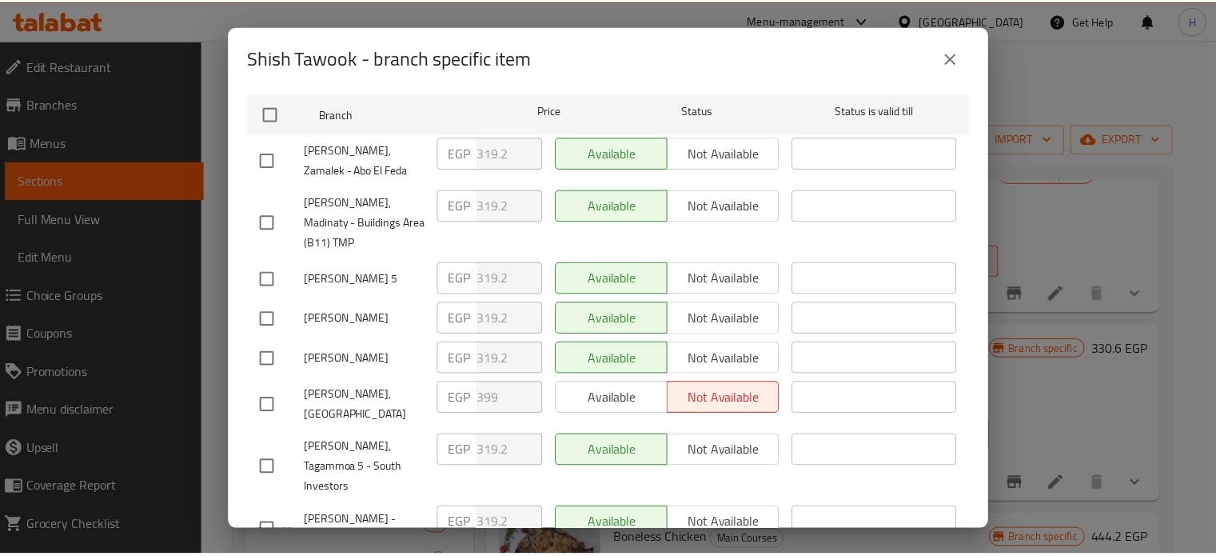
scroll to position [240, 0]
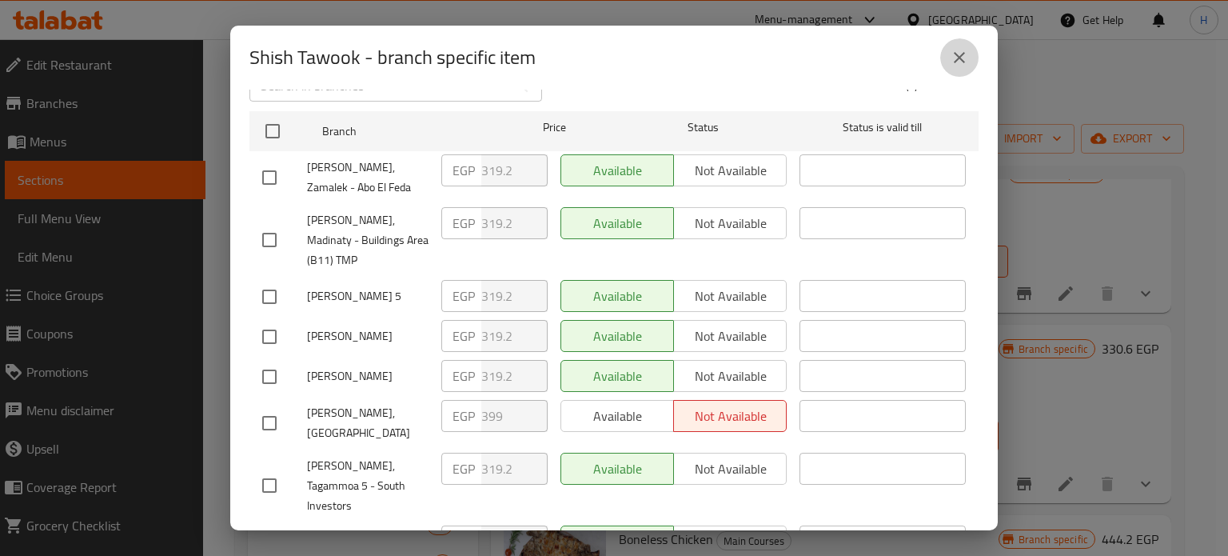
click at [954, 55] on icon "close" at bounding box center [959, 57] width 19 height 19
